Goal: Task Accomplishment & Management: Manage account settings

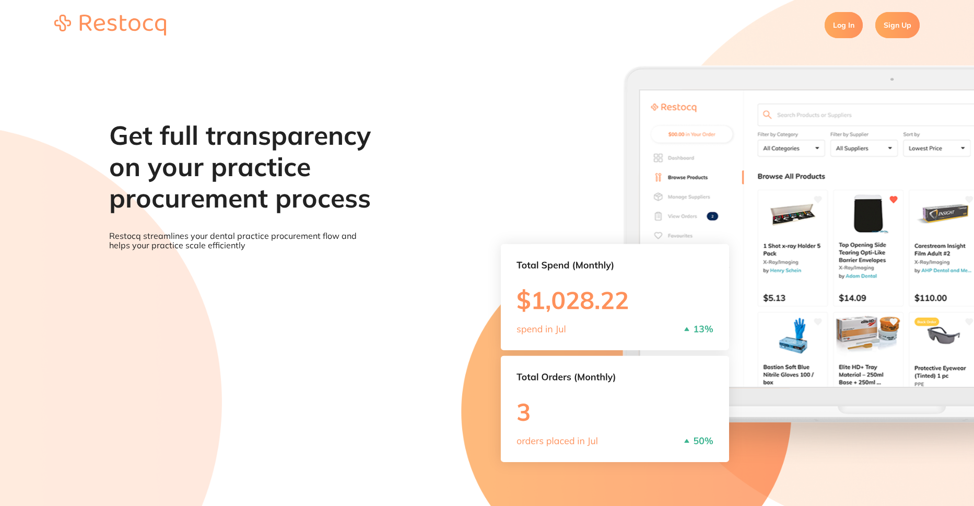
click at [843, 29] on link "Log In" at bounding box center [844, 25] width 38 height 26
